Goal: Complete application form: Complete application form

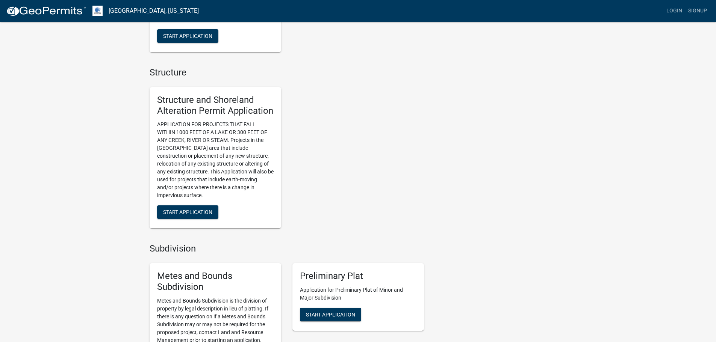
scroll to position [488, 0]
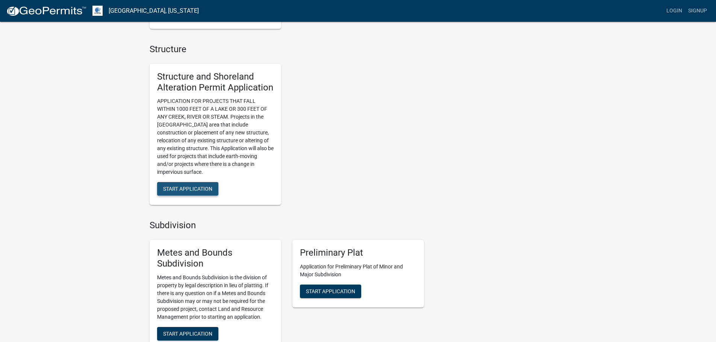
click at [201, 190] on span "Start Application" at bounding box center [187, 189] width 49 height 6
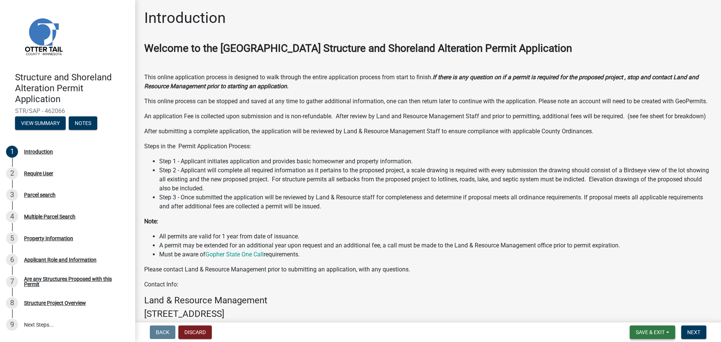
click at [661, 338] on button "Save & Exit" at bounding box center [652, 333] width 45 height 14
click at [696, 328] on button "Next" at bounding box center [694, 333] width 25 height 14
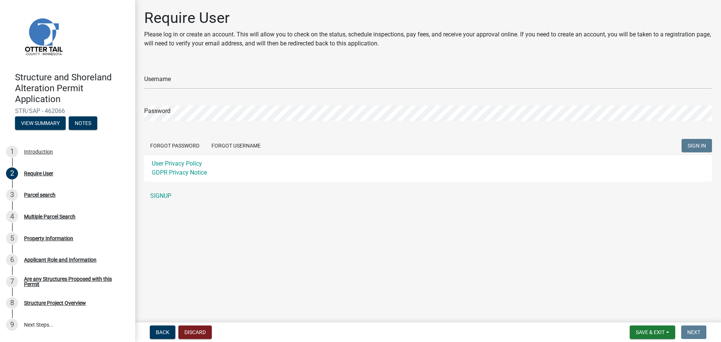
drag, startPoint x: 165, startPoint y: 73, endPoint x: 178, endPoint y: 80, distance: 15.5
click at [167, 74] on div "Username" at bounding box center [428, 76] width 568 height 26
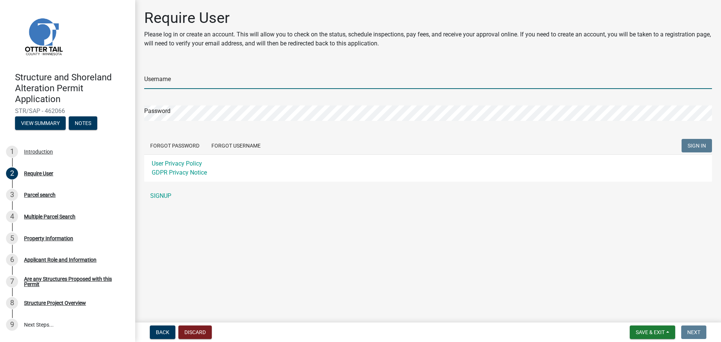
click at [179, 81] on input "Username" at bounding box center [428, 81] width 568 height 15
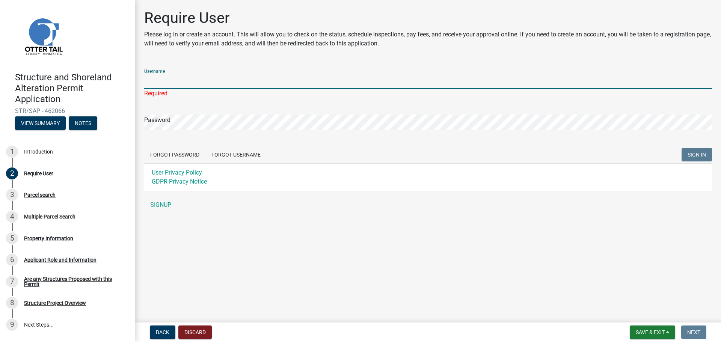
drag, startPoint x: 204, startPoint y: 83, endPoint x: 204, endPoint y: 79, distance: 4.1
click at [204, 82] on input "Username" at bounding box center [428, 81] width 568 height 15
click at [204, 79] on input "Username" at bounding box center [428, 81] width 568 height 15
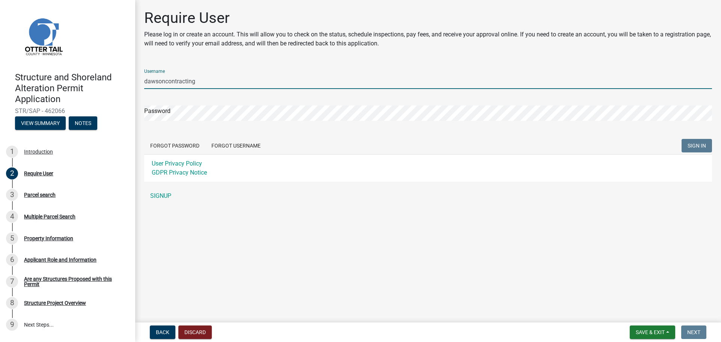
type input "dawsoncontracting"
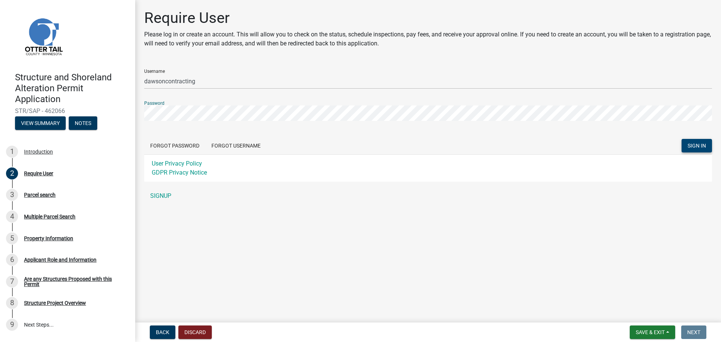
click at [706, 150] on button "SIGN IN" at bounding box center [697, 146] width 30 height 14
click at [168, 198] on link "SIGNUP" at bounding box center [428, 196] width 568 height 15
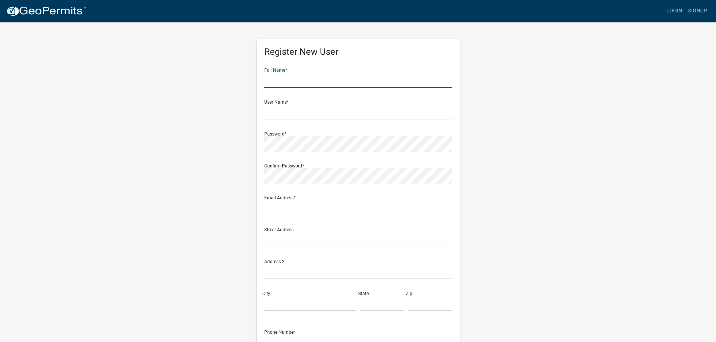
click at [326, 79] on input "text" at bounding box center [358, 80] width 188 height 15
type input "[PERSON_NAME]"
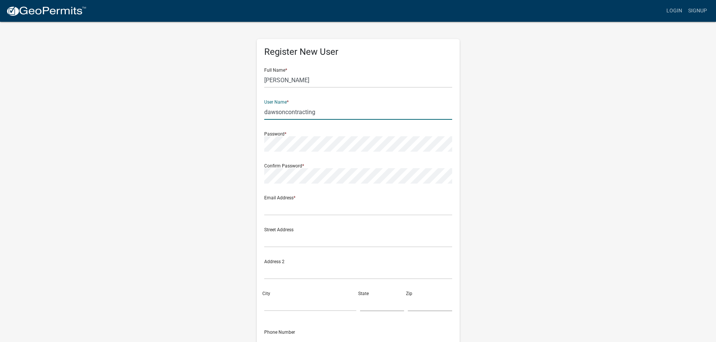
type input "dawsoncontracting"
click at [318, 207] on input "text" at bounding box center [358, 207] width 188 height 15
type input "[PERSON_NAME][EMAIL_ADDRESS][DOMAIN_NAME]"
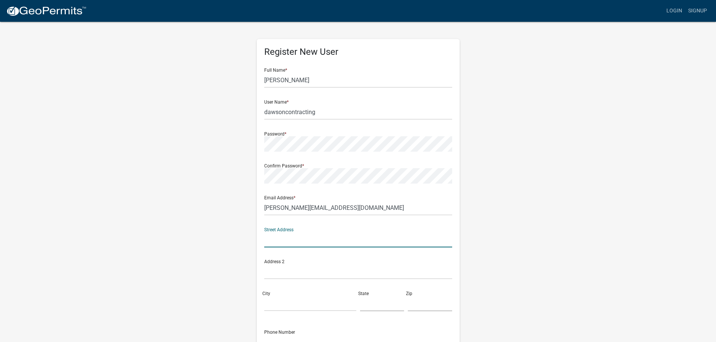
click at [311, 242] on input "text" at bounding box center [358, 239] width 188 height 15
type input "[STREET_ADDRESS]"
type input "[PERSON_NAME]"
type input "[US_STATE]"
type input "58047"
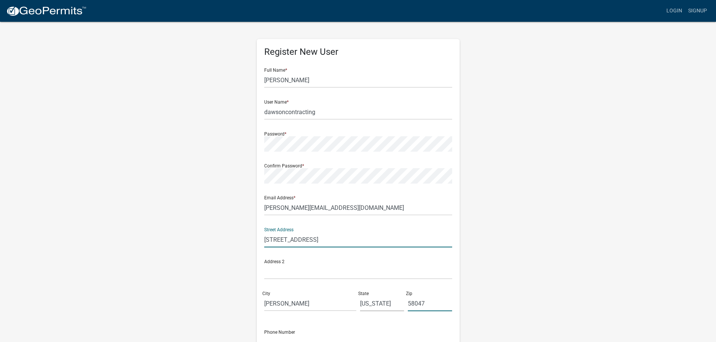
type input "7015266469"
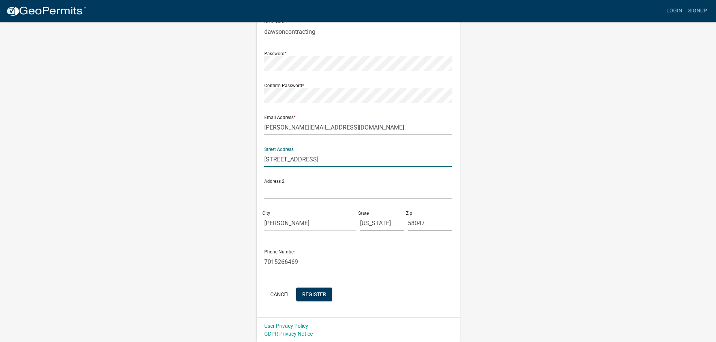
scroll to position [81, 0]
drag, startPoint x: 302, startPoint y: 261, endPoint x: 257, endPoint y: 261, distance: 44.7
click at [257, 261] on div "Register New User Full Name * [PERSON_NAME] User Name * dawsoncontracting Passw…" at bounding box center [358, 137] width 203 height 359
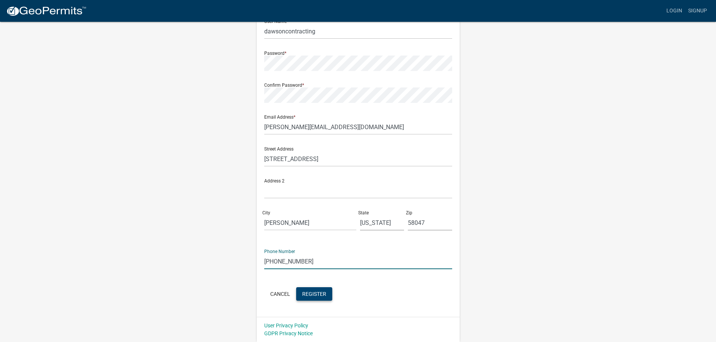
type input "[PHONE_NUMBER]"
click at [314, 291] on span "Register" at bounding box center [314, 294] width 24 height 6
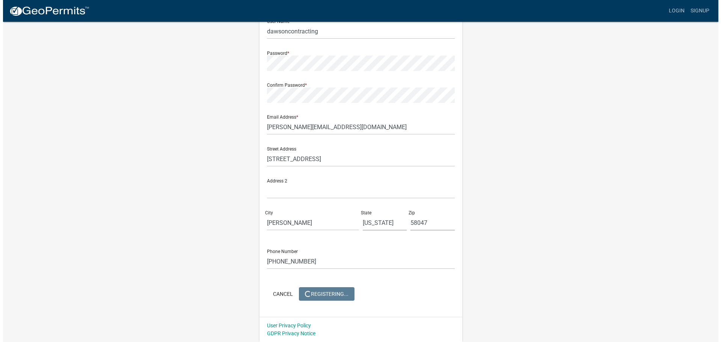
scroll to position [0, 0]
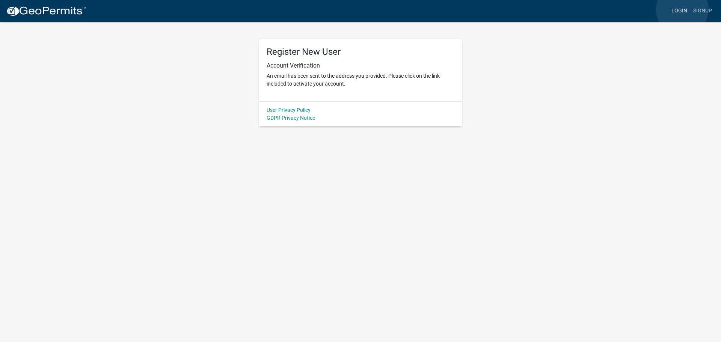
click at [683, 9] on link "Login" at bounding box center [680, 11] width 22 height 14
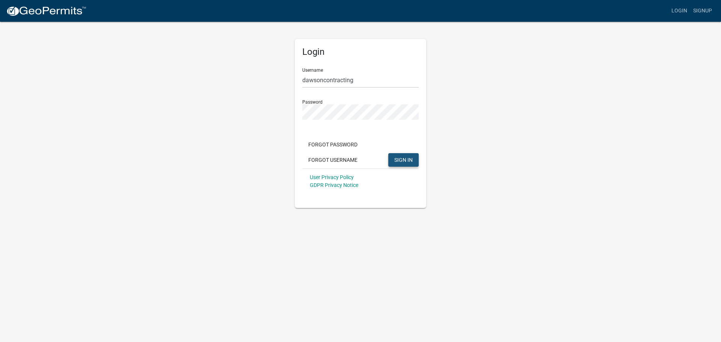
click at [401, 161] on span "SIGN IN" at bounding box center [403, 160] width 18 height 6
click at [405, 157] on span "SIGN IN" at bounding box center [403, 160] width 18 height 6
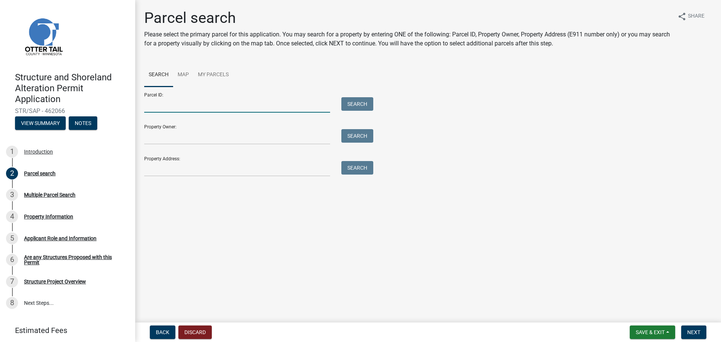
click at [176, 107] on input "Parcel ID:" at bounding box center [237, 104] width 186 height 15
click at [181, 137] on input "Property Owner:" at bounding box center [237, 136] width 186 height 15
click at [210, 175] on input "Property Address:" at bounding box center [237, 168] width 186 height 15
